Goal: Task Accomplishment & Management: Use online tool/utility

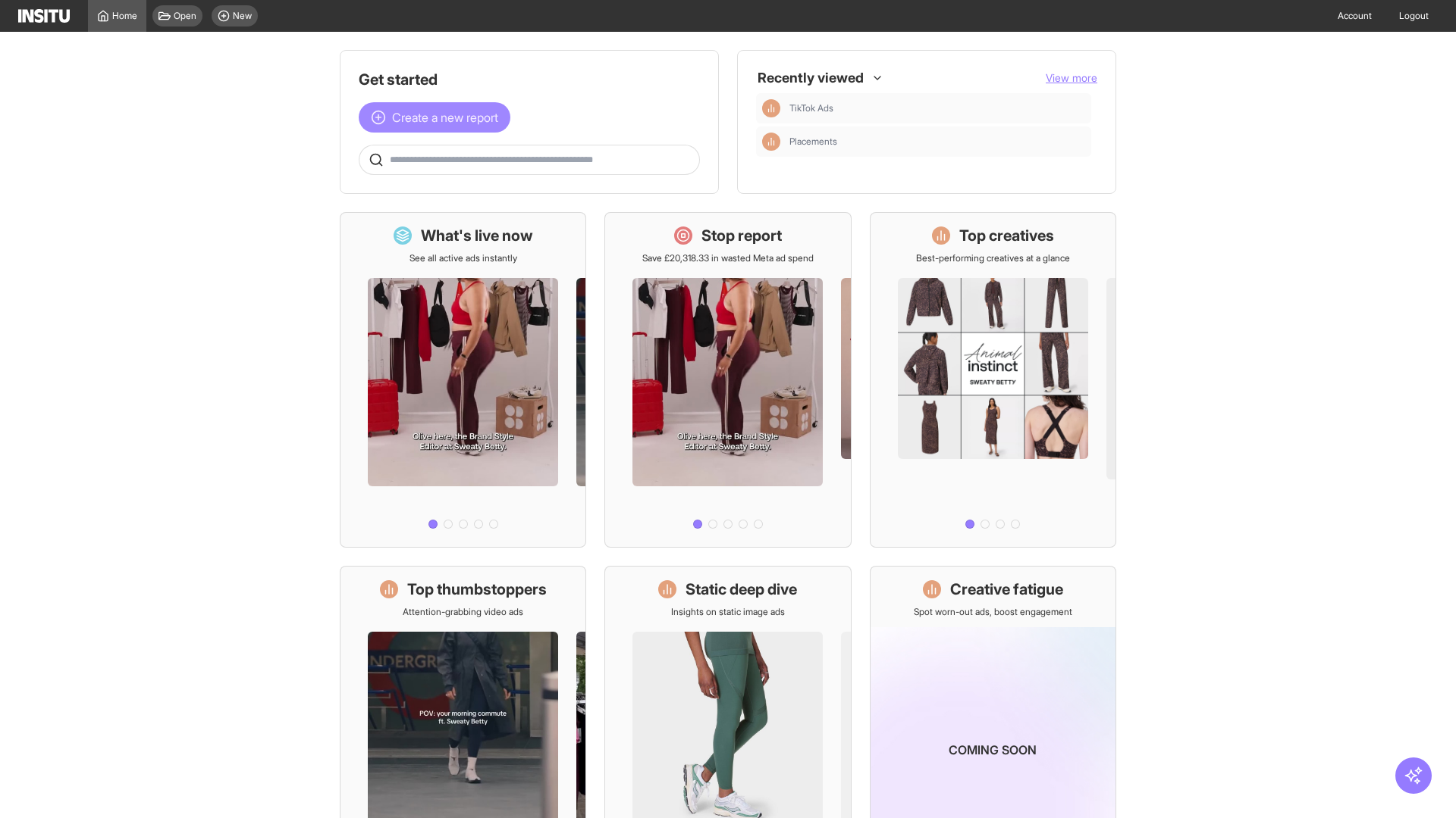
click at [438, 117] on span "Create a new report" at bounding box center [445, 117] width 107 height 19
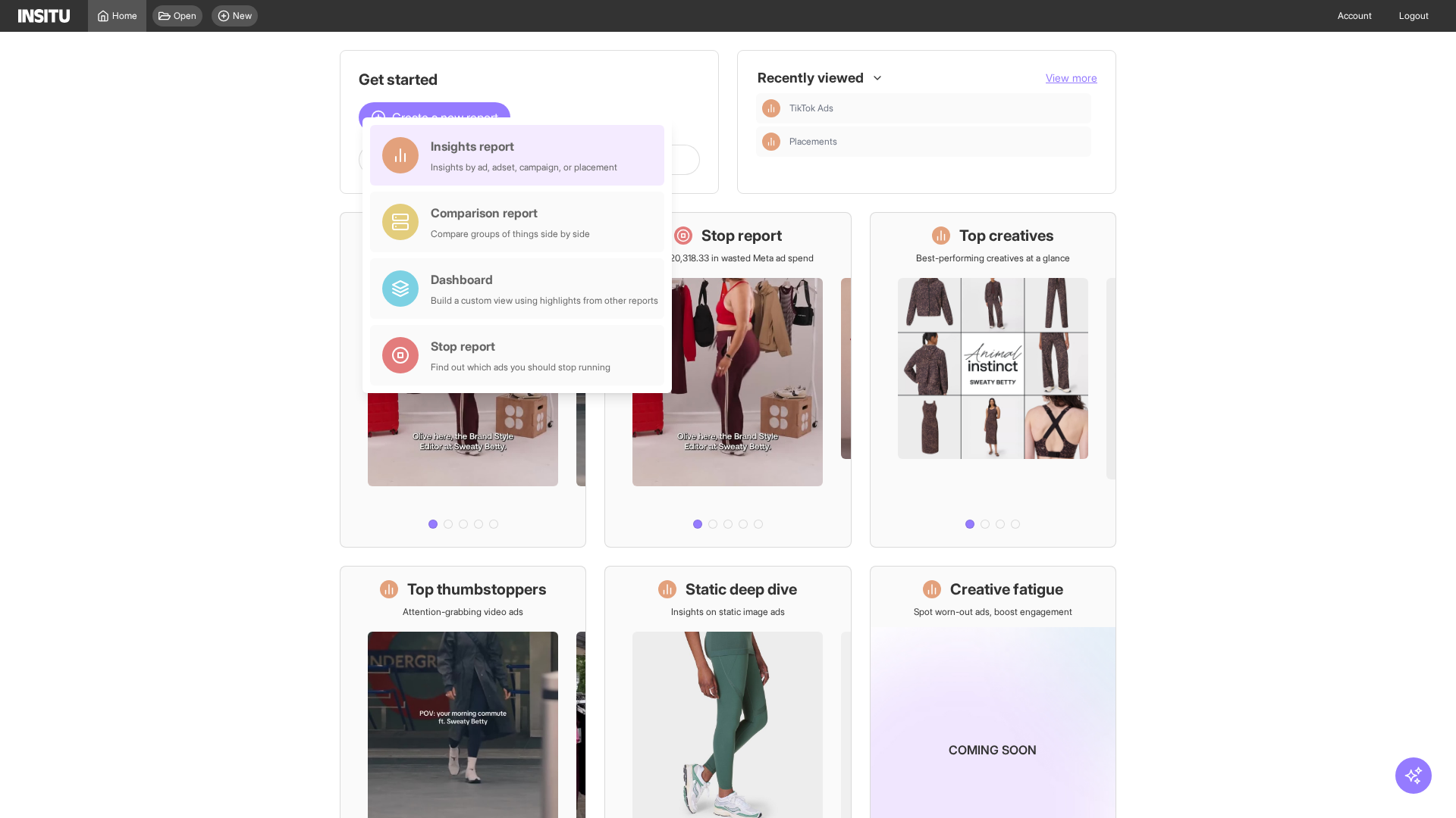
click at [521, 155] on div "Insights report Insights by ad, adset, campaign, or placement" at bounding box center [523, 154] width 187 height 36
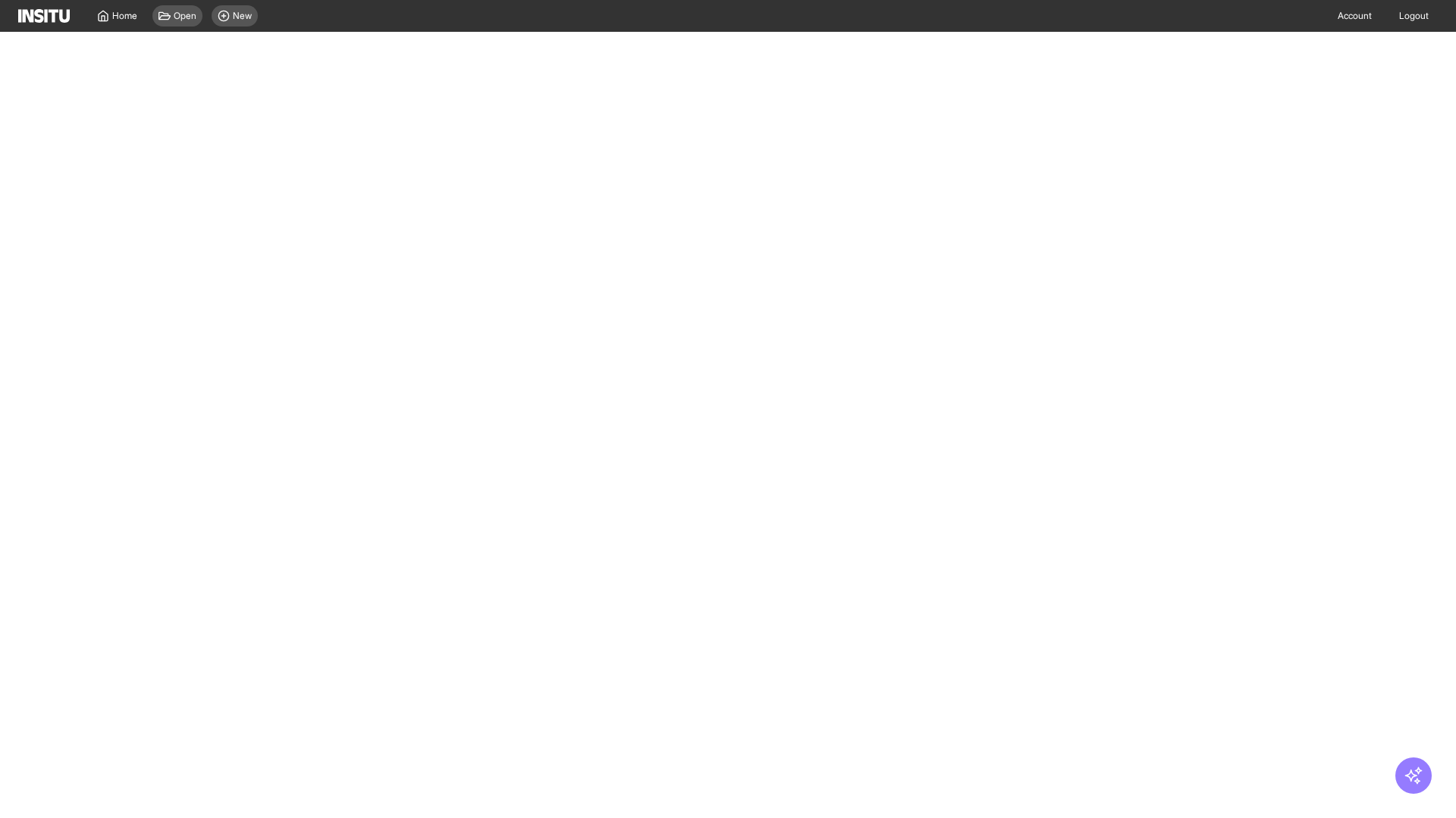
select select "**"
